Goal: Task Accomplishment & Management: Complete application form

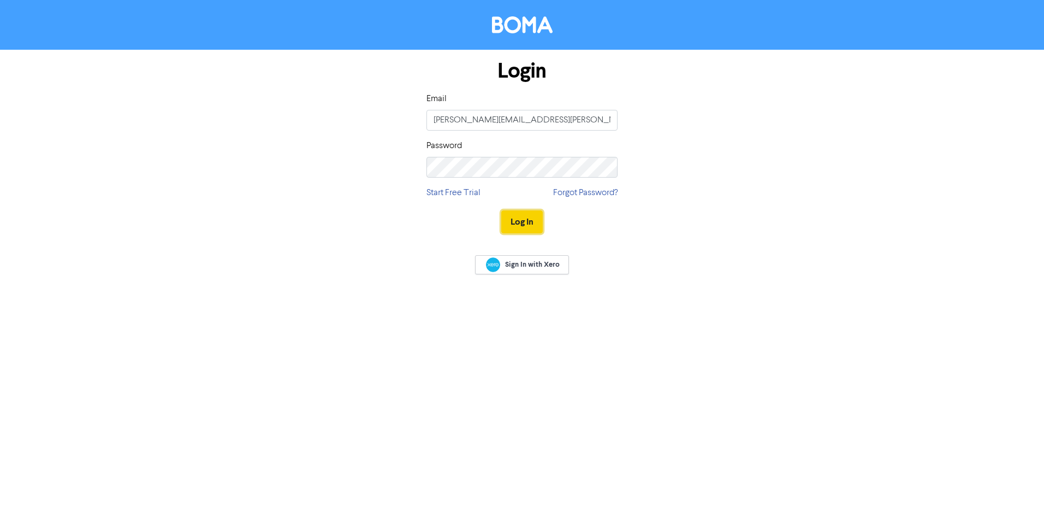
click at [524, 222] on button "Log In" at bounding box center [522, 221] width 42 height 23
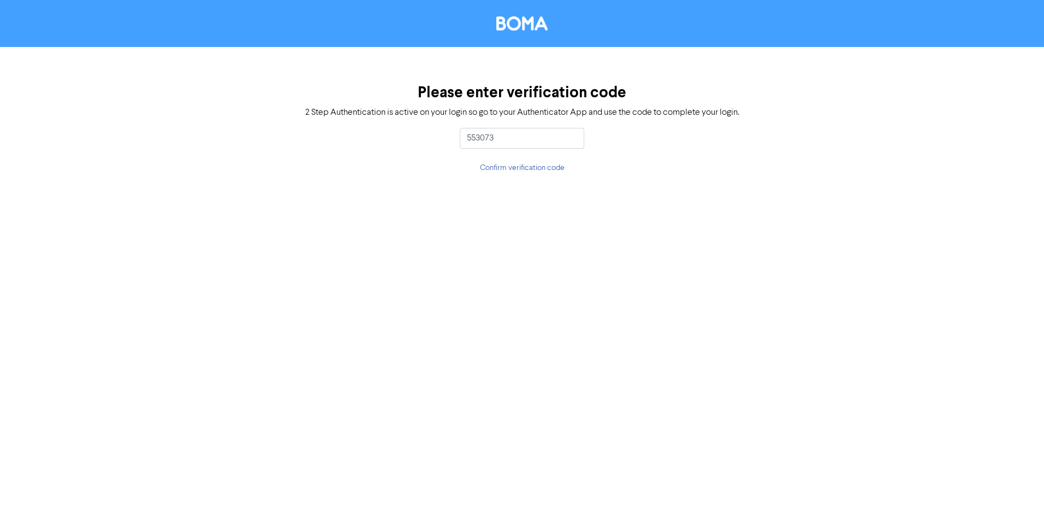
type input "553073"
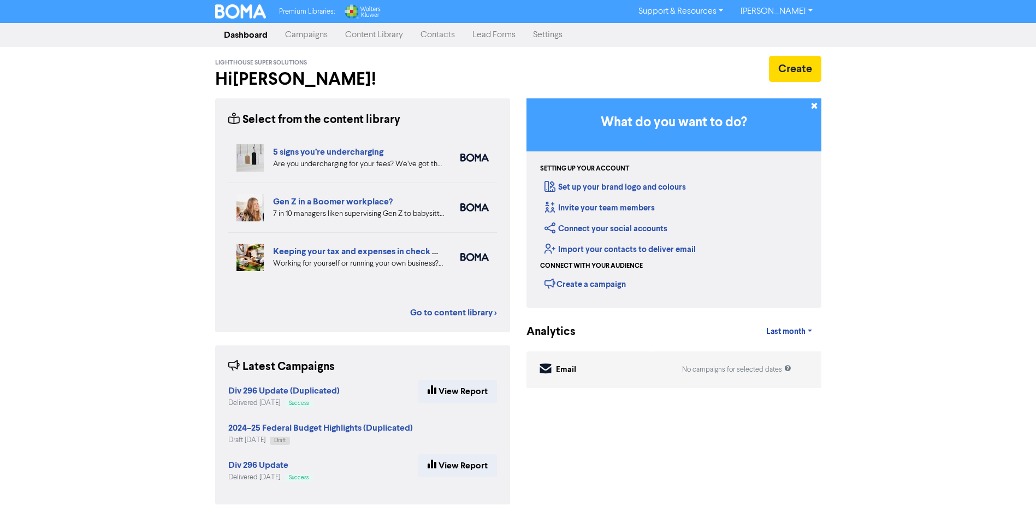
click at [439, 38] on link "Contacts" at bounding box center [438, 35] width 52 height 22
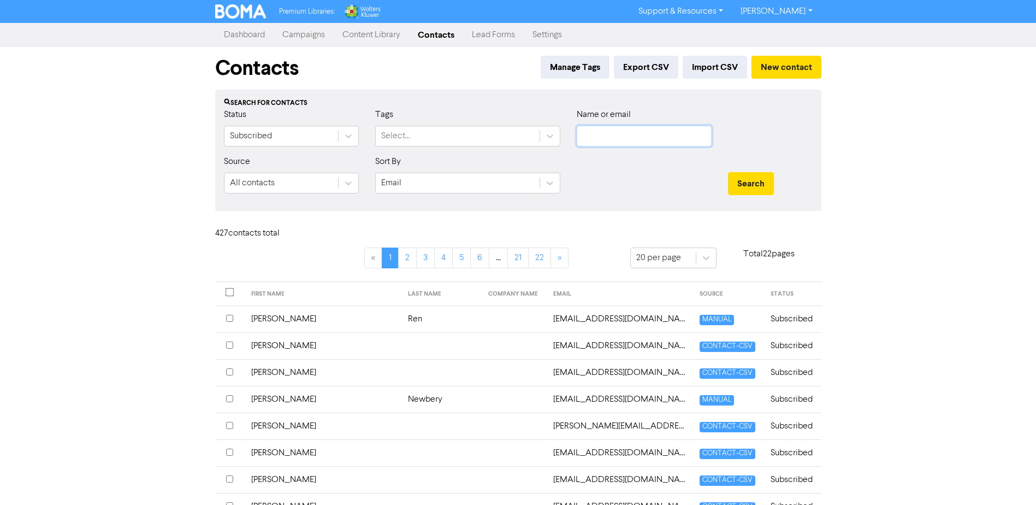
type input "[PERSON_NAME][EMAIL_ADDRESS][PERSON_NAME][DOMAIN_NAME]"
click at [777, 70] on button "New contact" at bounding box center [786, 67] width 70 height 23
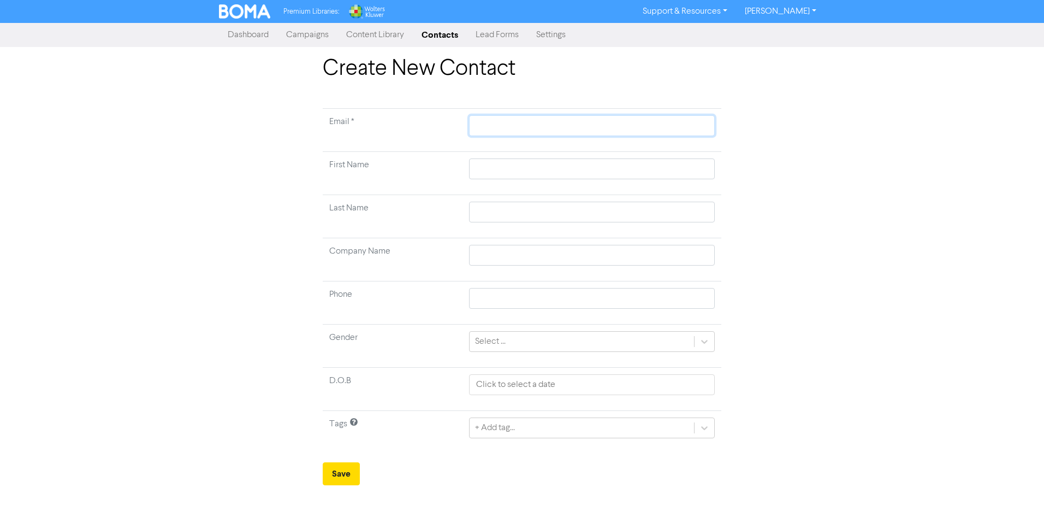
click at [502, 131] on input "text" at bounding box center [592, 125] width 246 height 21
type input "r"
type input "rl"
type input "rle"
type input "rlei"
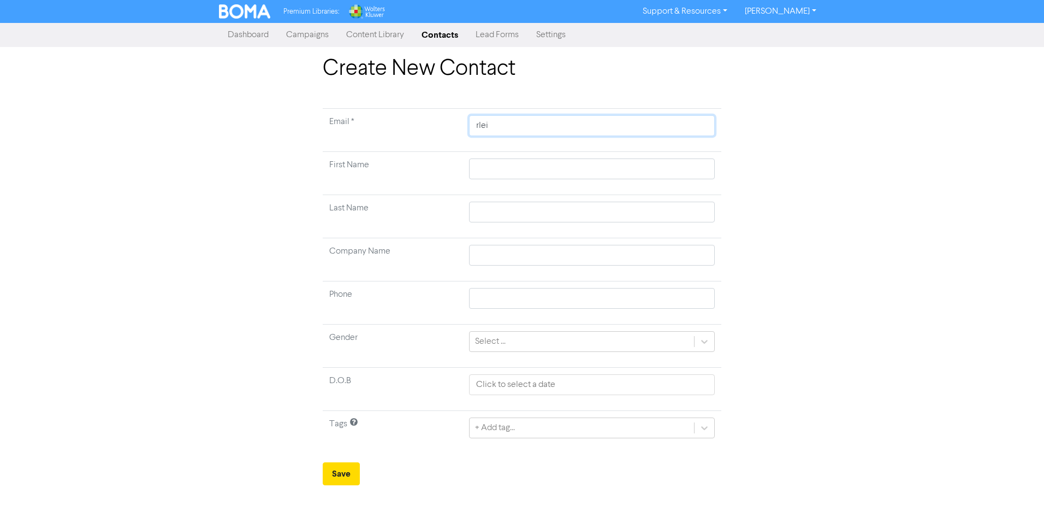
type input "rleig"
type input "rleighj"
type input "rleigh"
type input "rleighc"
type input "rleighc@"
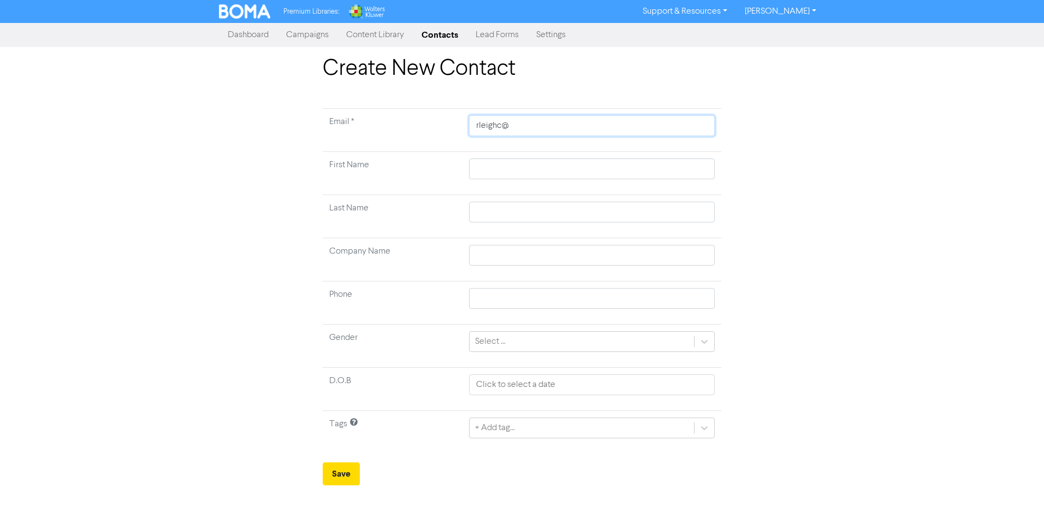
type input "rleighc@o"
type input "rleighc@ou"
type input "rleighc@out"
type input "rleighc@outl"
type input "rleighc@outlo"
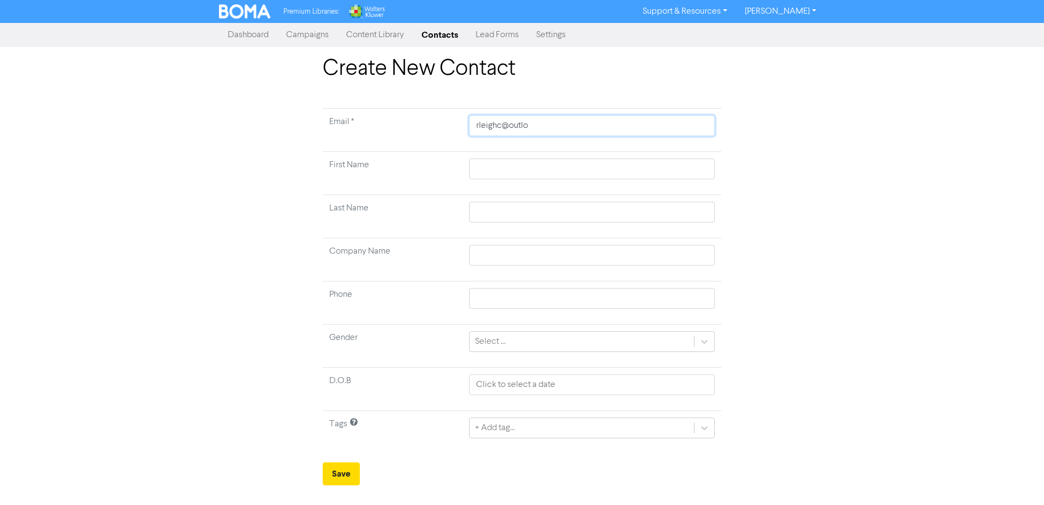
type input "rleighc@outloo"
type input "[EMAIL_ADDRESS]"
type input "[EMAIL_ADDRESS]."
type input "rleighc@outlook.c"
type input "[EMAIL_ADDRESS][DOMAIN_NAME]"
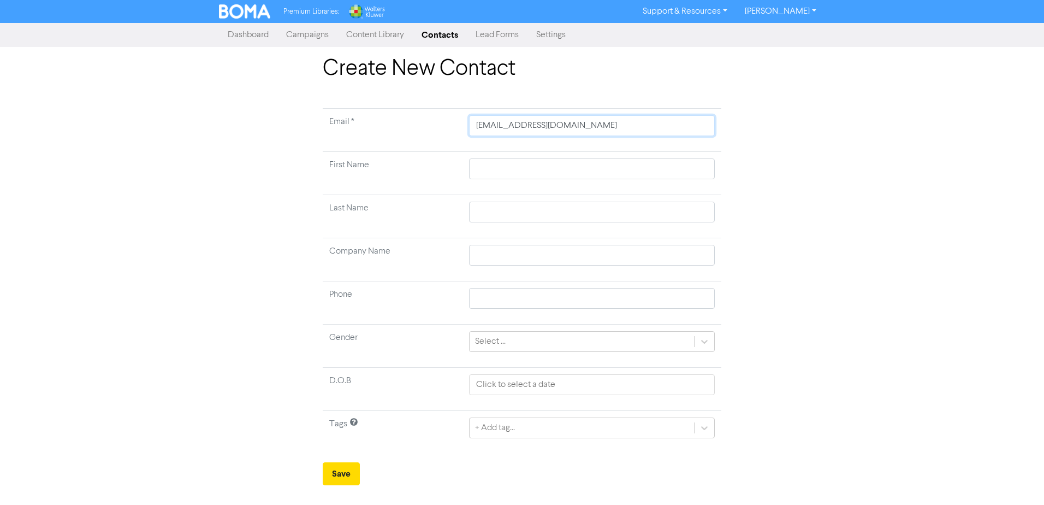
type input "[EMAIL_ADDRESS][DOMAIN_NAME]"
type input "R"
type input "Ra"
type input "Rac"
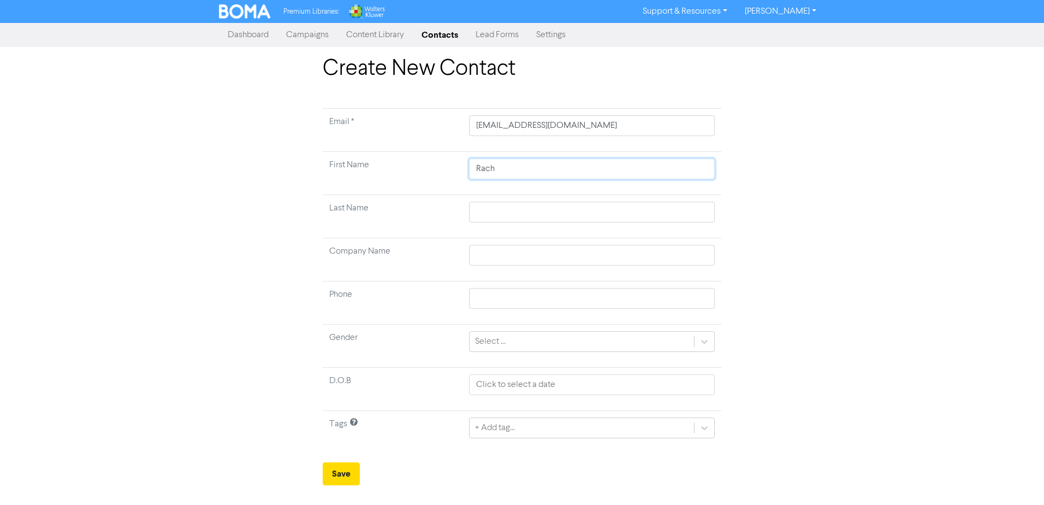
type input "Rachg"
type input "Rachge"
type input "Rachg"
type input "Rach"
type input "Rache"
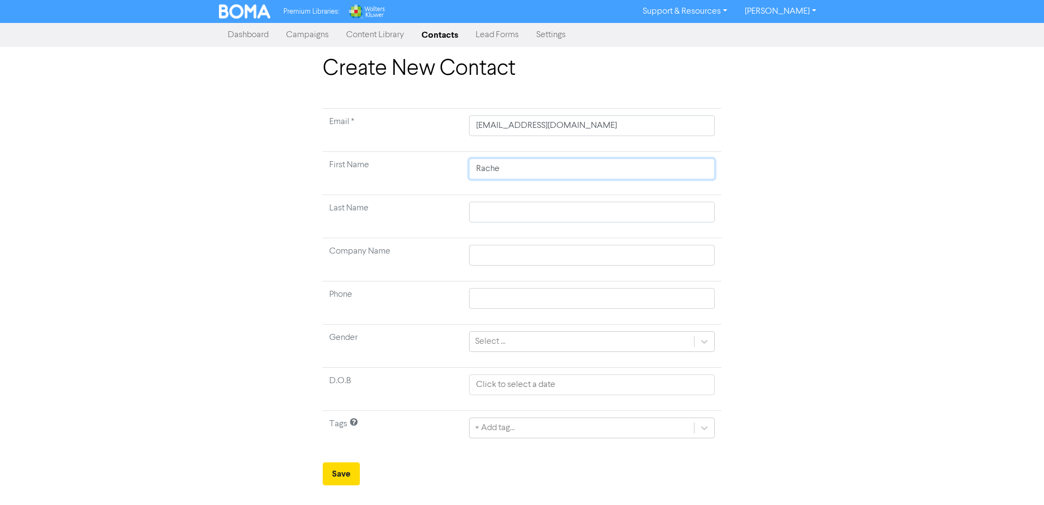
type input "[PERSON_NAME]"
type input "C"
type input "Co"
type input "Col"
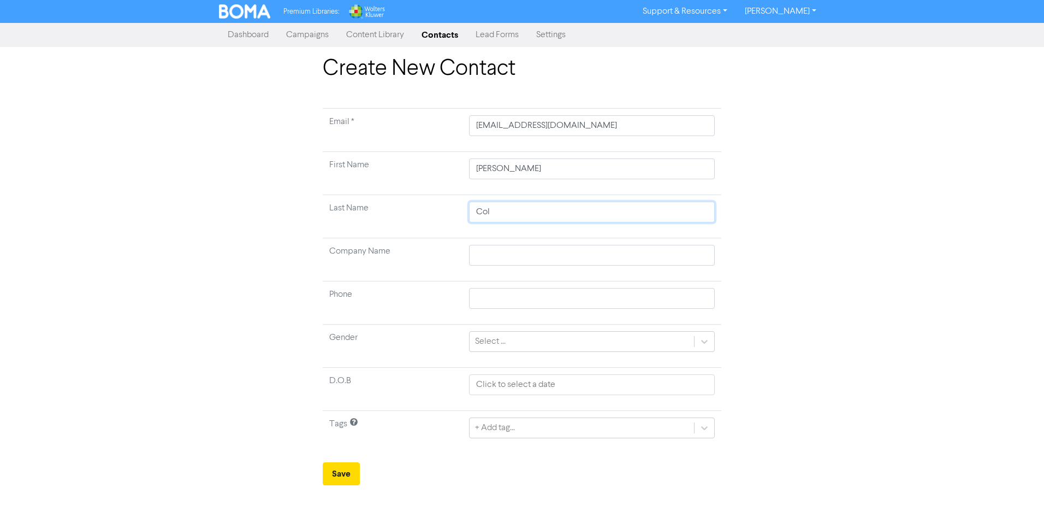
type input "Colo"
type input "Colos"
type input "[PERSON_NAME]"
type input "Colosim"
type input "[PERSON_NAME]"
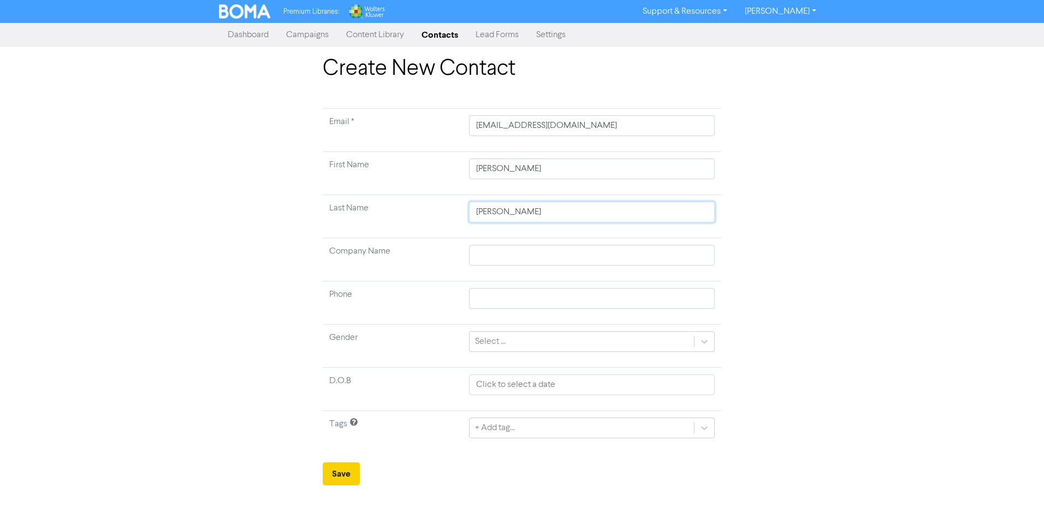
type input "[PERSON_NAME]"
click at [336, 476] on button "Save" at bounding box center [341, 473] width 37 height 23
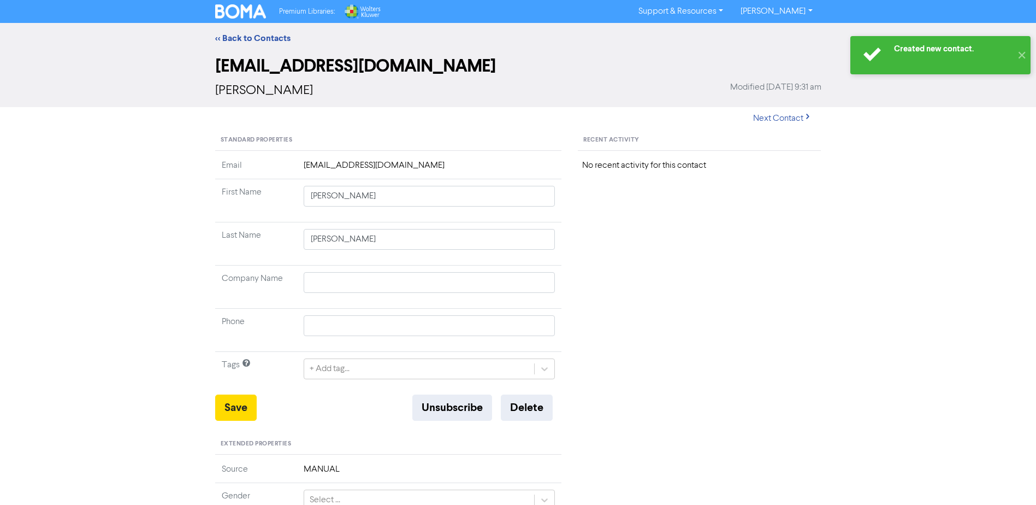
click at [338, 475] on td "MANUAL" at bounding box center [429, 473] width 265 height 20
